Goal: Transaction & Acquisition: Purchase product/service

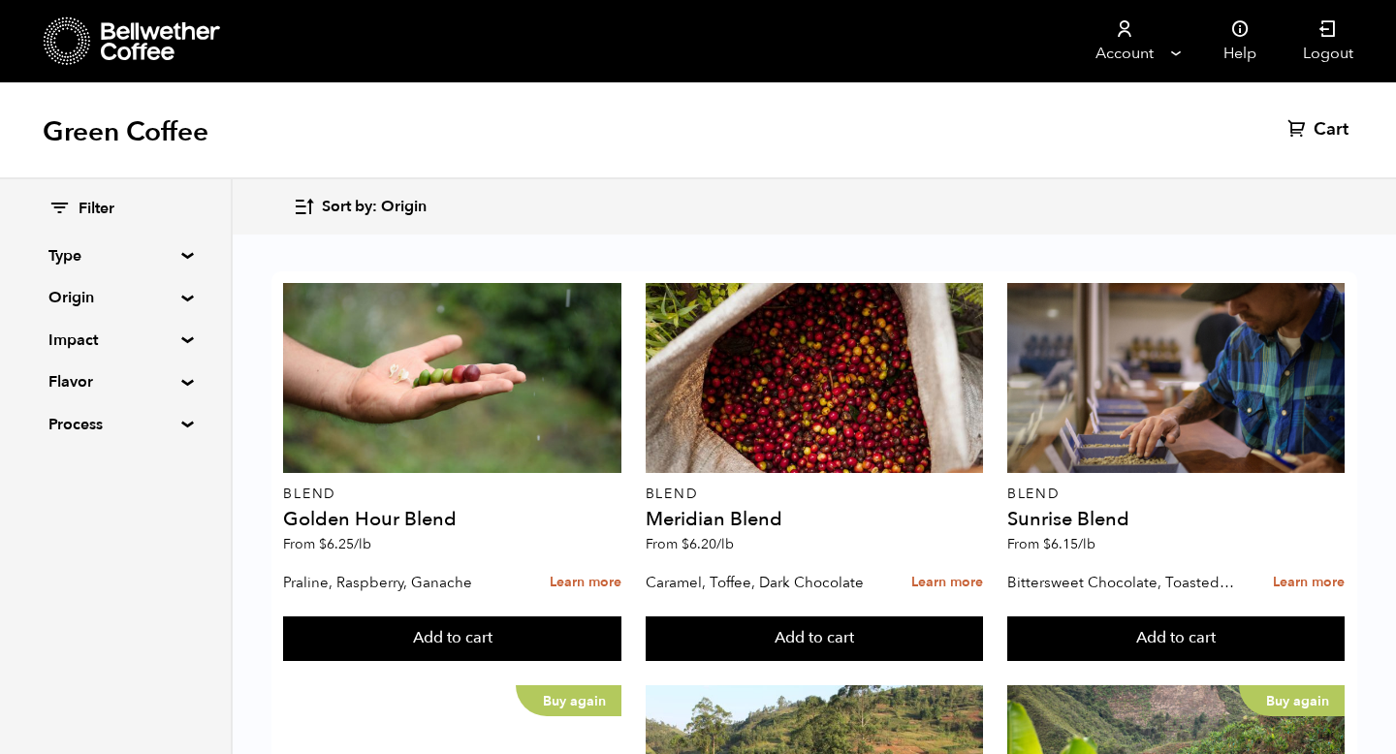
scroll to position [1994, 0]
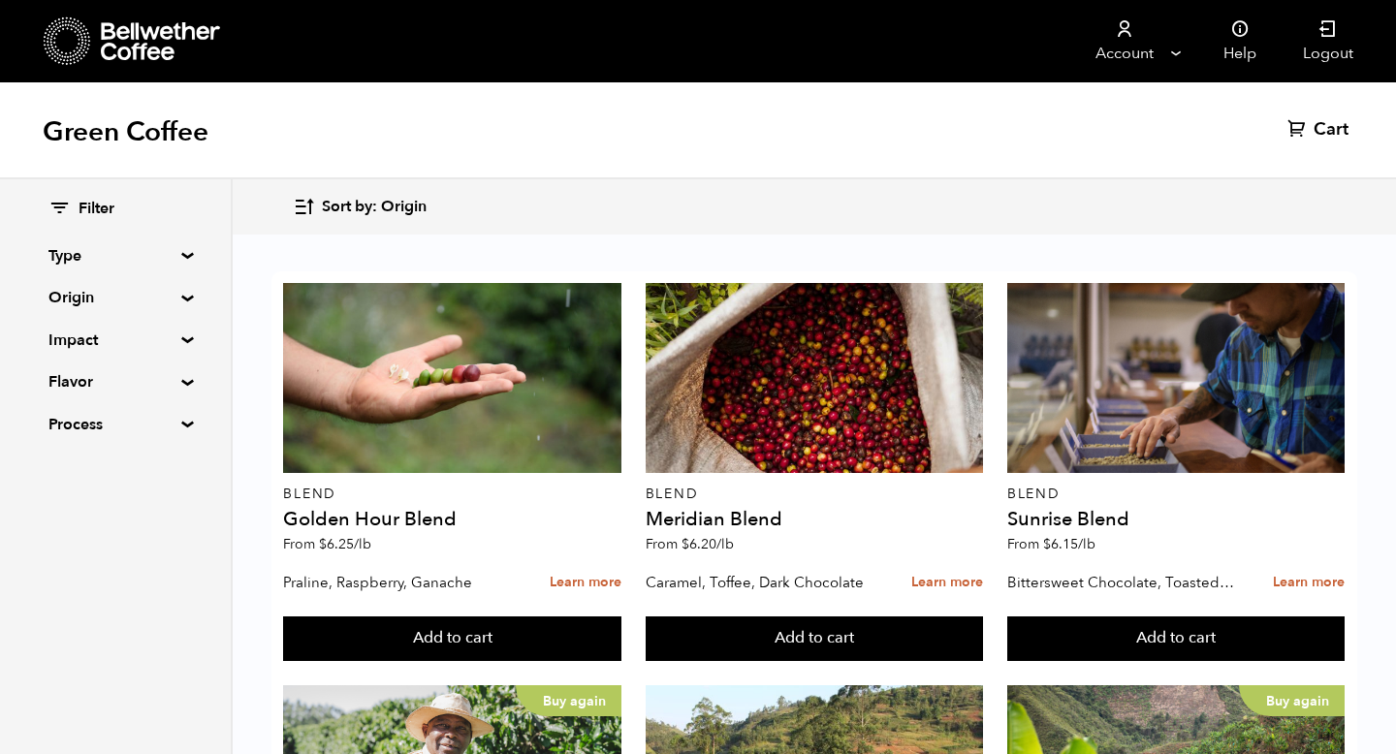
click at [466, 655] on button "Add to cart" at bounding box center [451, 639] width 337 height 45
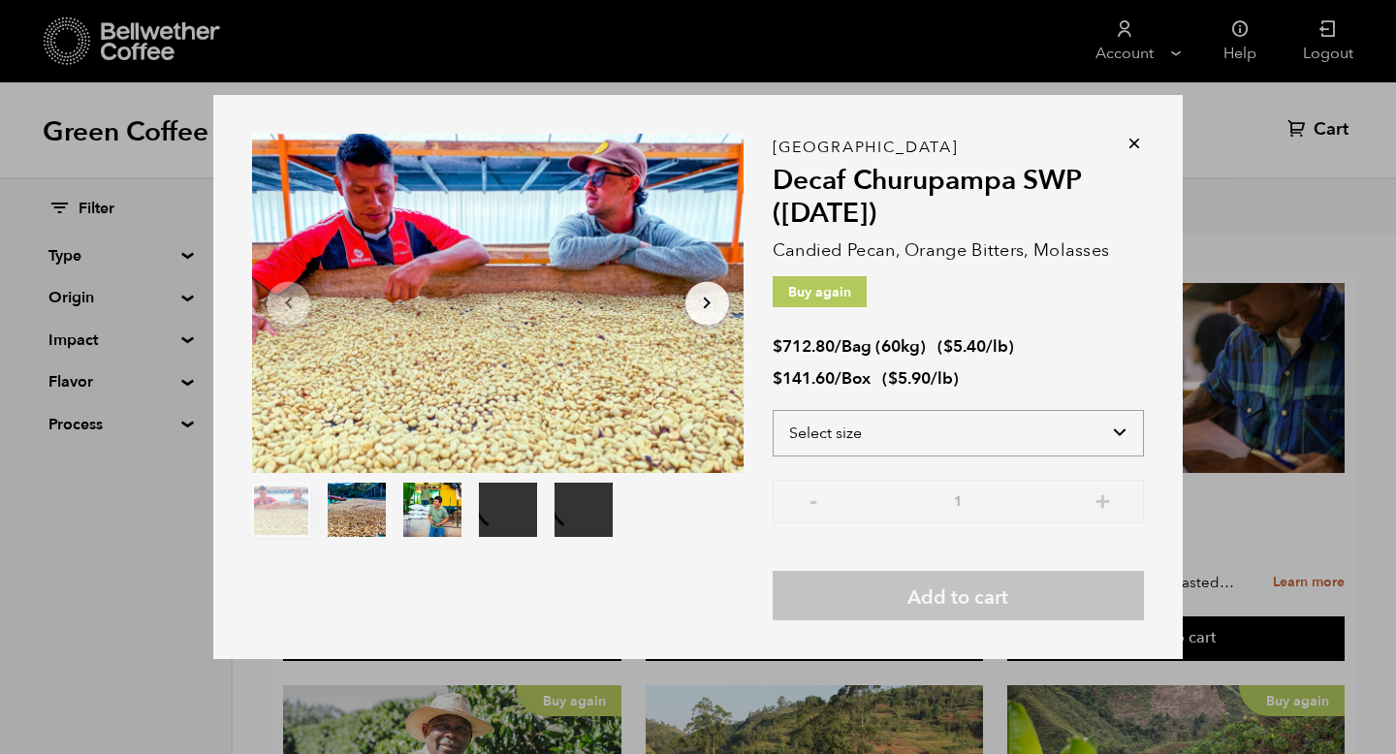
click at [854, 432] on select "Select size Bag (60kg) (132 lbs) Box (24 lbs)" at bounding box center [958, 433] width 371 height 47
select select "bag-3"
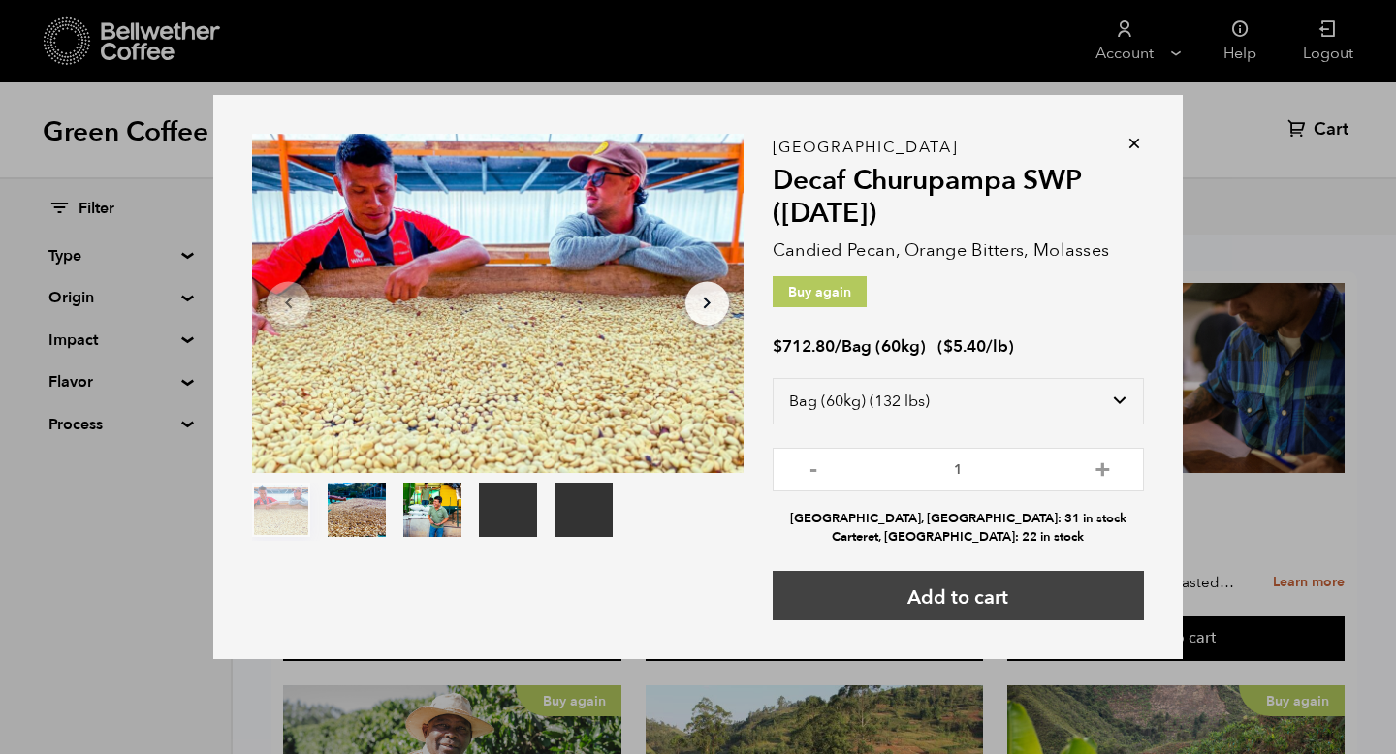
click at [846, 588] on button "Add to cart" at bounding box center [958, 595] width 371 height 49
click at [964, 589] on button "Add to cart" at bounding box center [958, 595] width 371 height 49
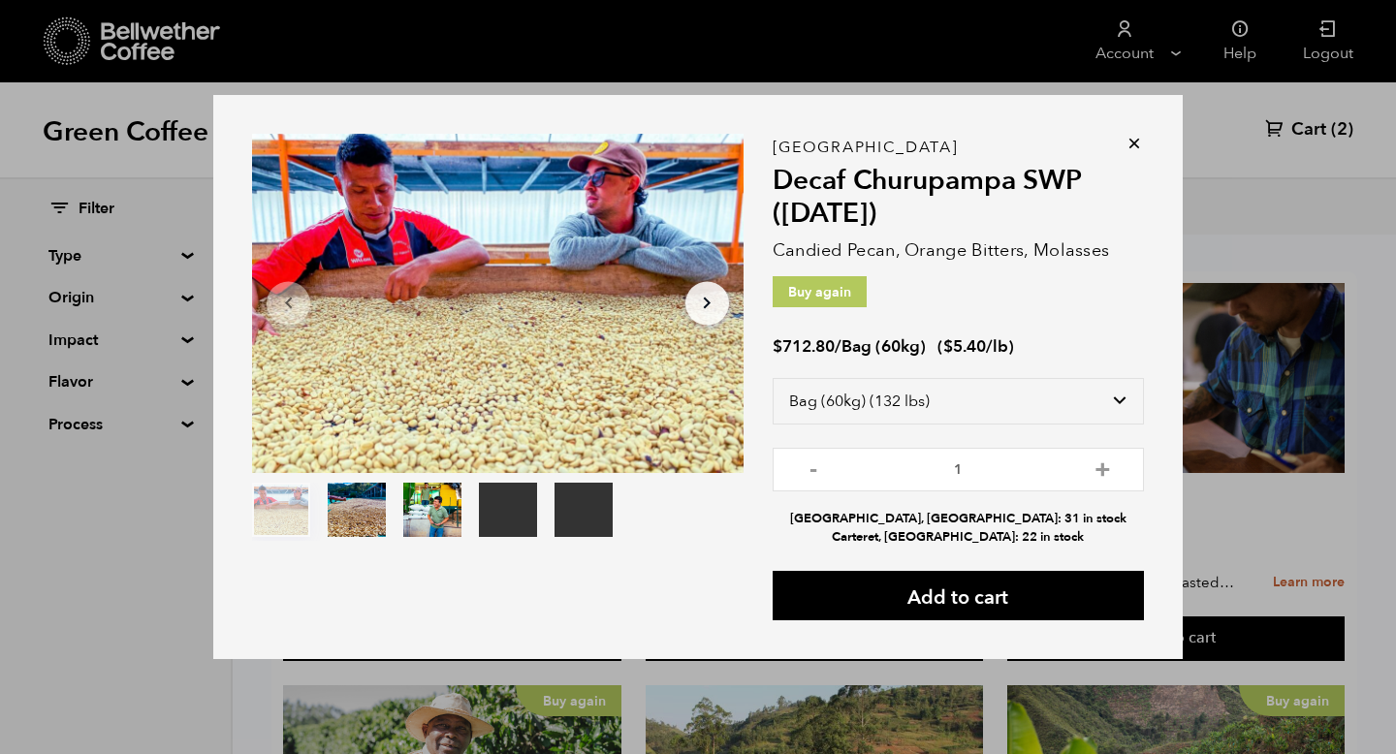
click at [1139, 139] on icon at bounding box center [1134, 143] width 19 height 19
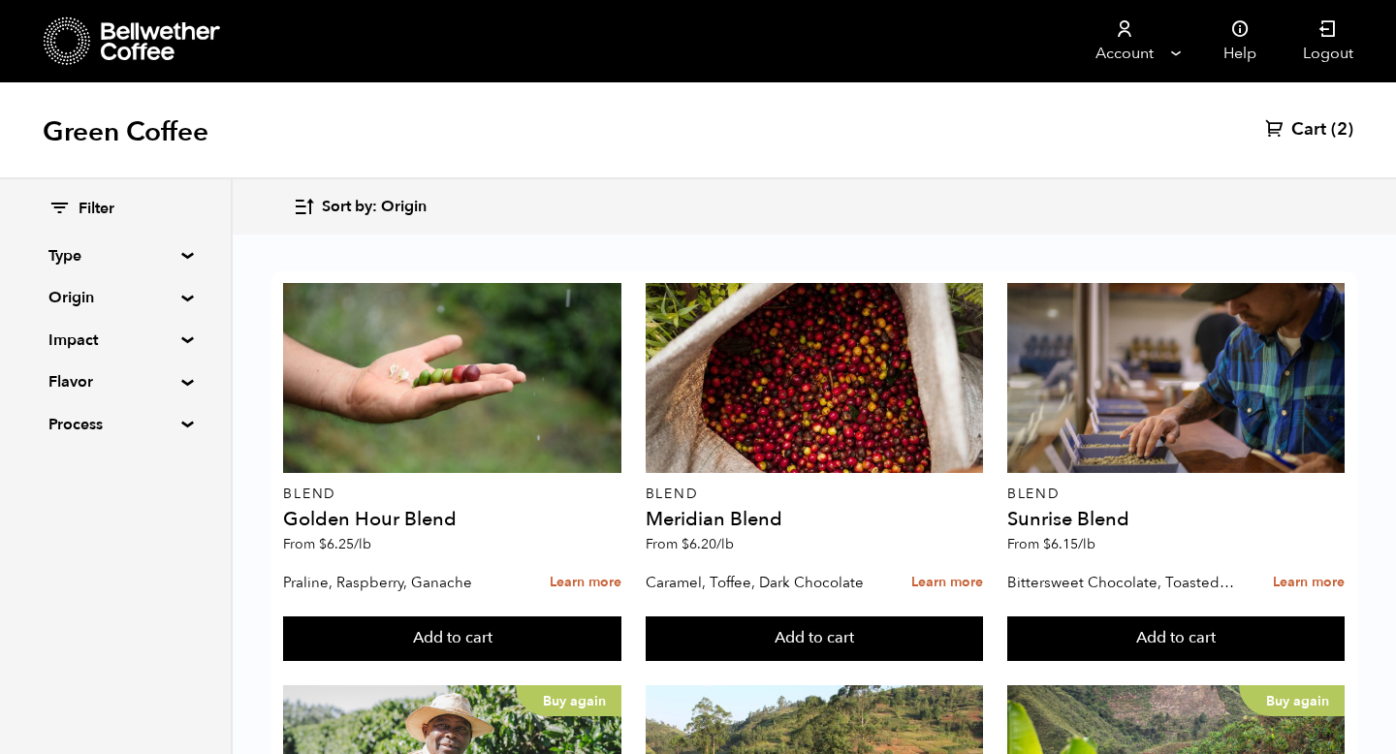
click at [1324, 126] on span "Cart" at bounding box center [1309, 129] width 35 height 23
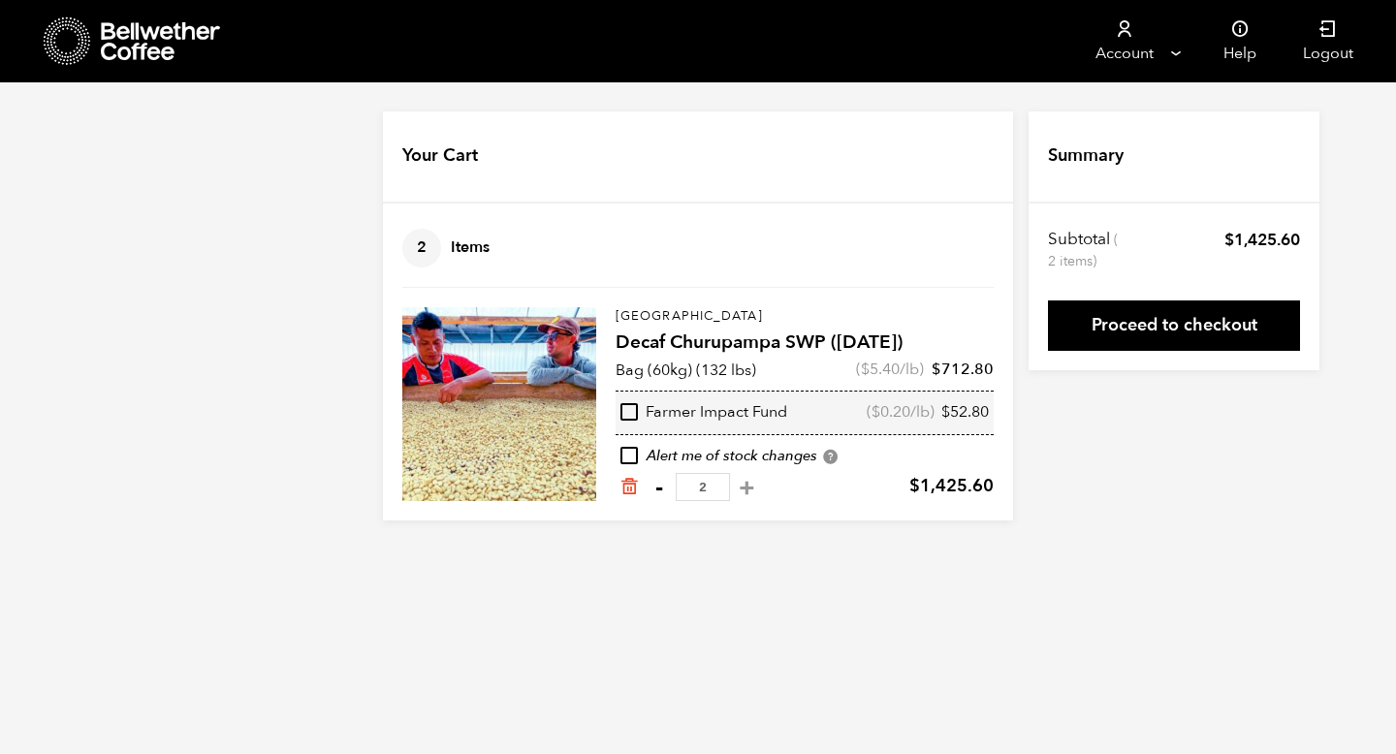
click at [657, 492] on button "-" at bounding box center [659, 487] width 24 height 19
type input "1"
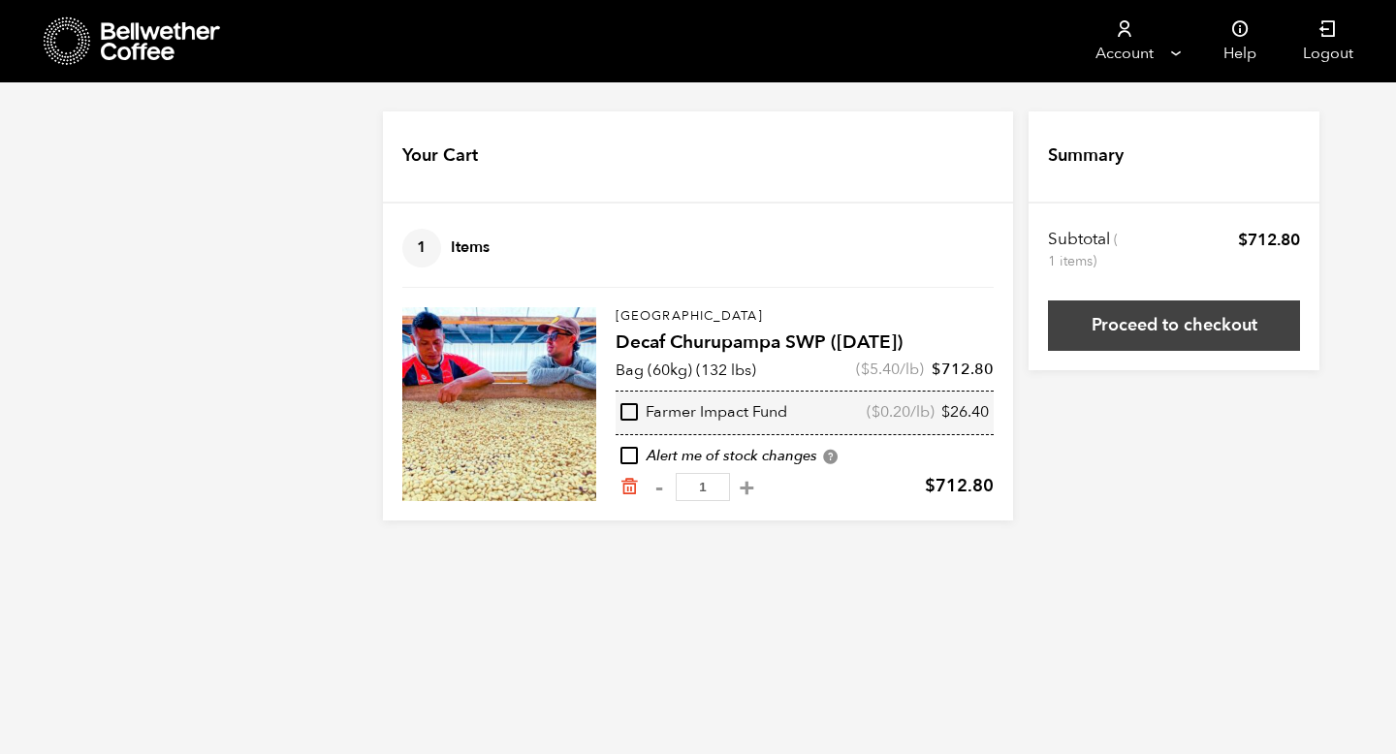
click at [1149, 320] on link "Proceed to checkout" at bounding box center [1174, 326] width 252 height 50
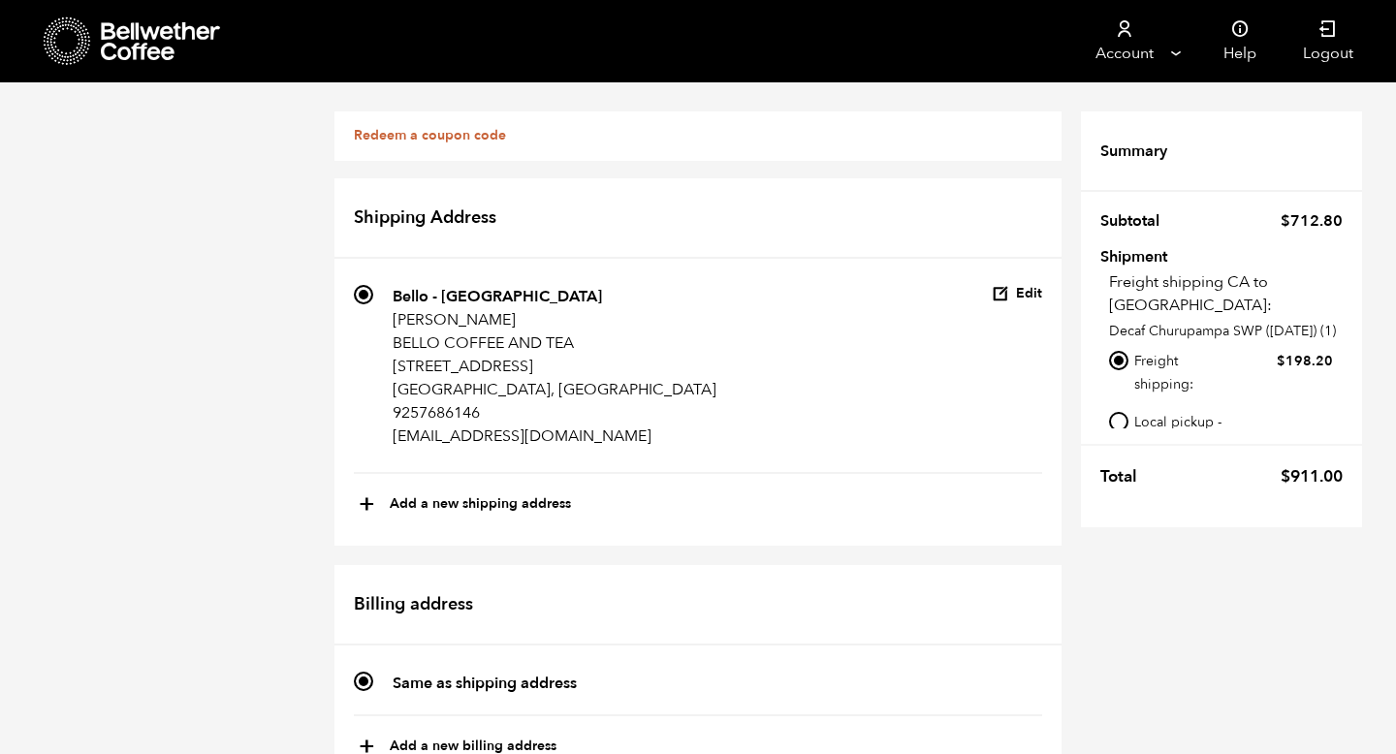
click at [1116, 412] on input "Local pickup - Alameda, CA" at bounding box center [1118, 421] width 19 height 19
radio input "true"
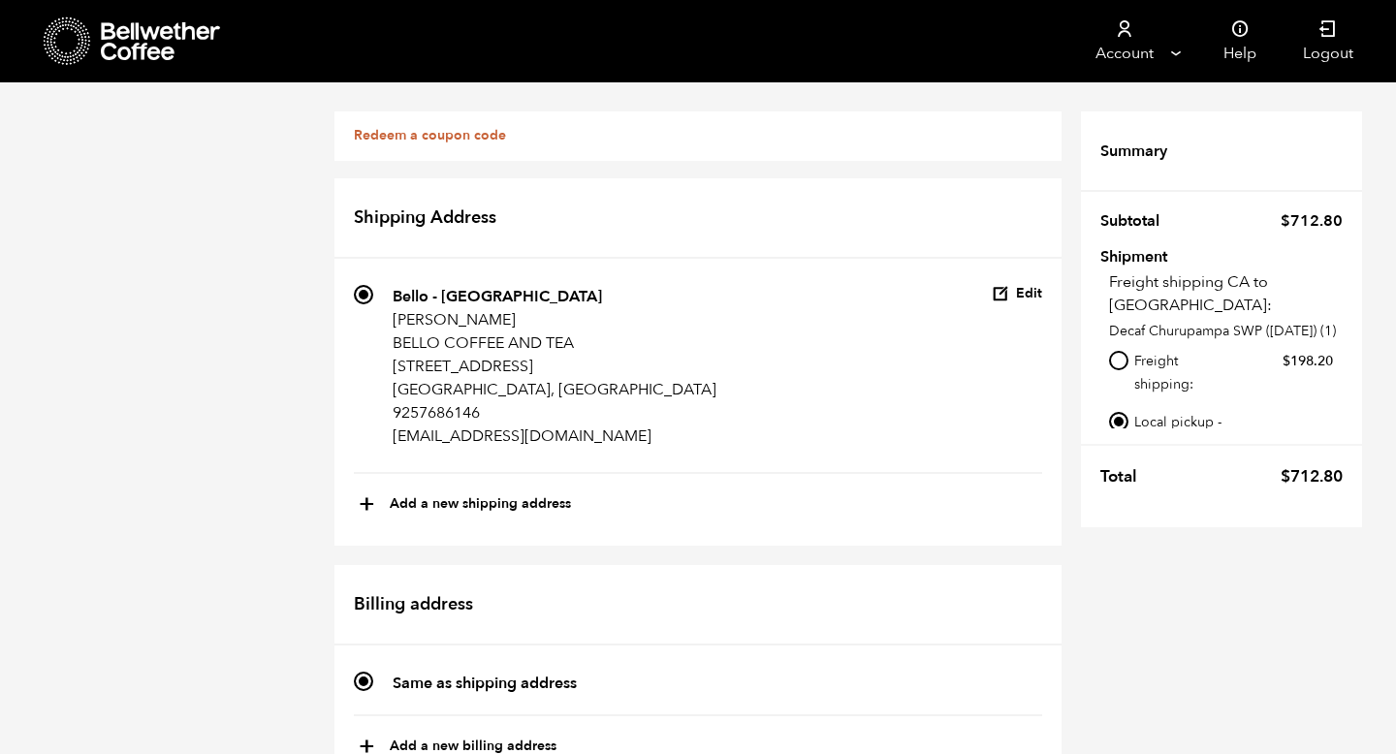
scroll to position [862, 0]
